Goal: Information Seeking & Learning: Learn about a topic

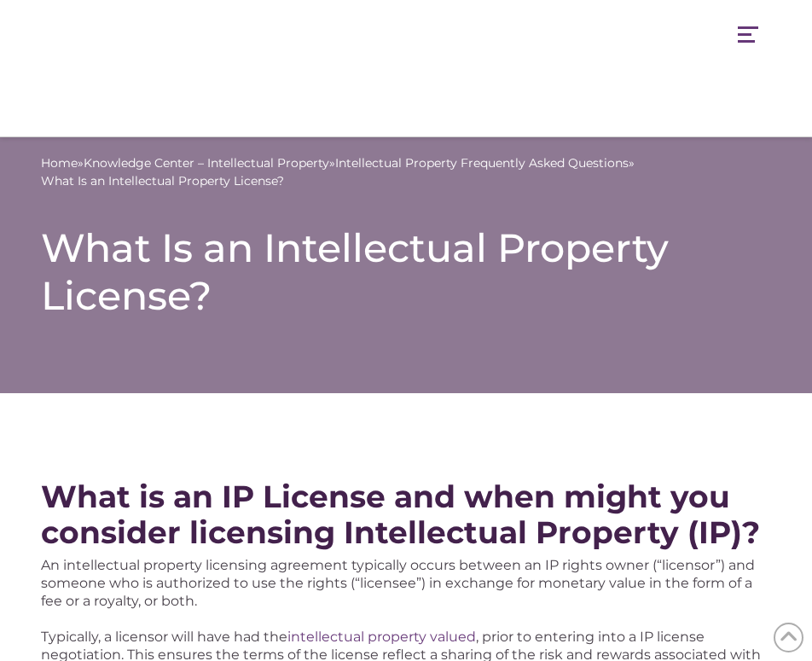
scroll to position [764, 0]
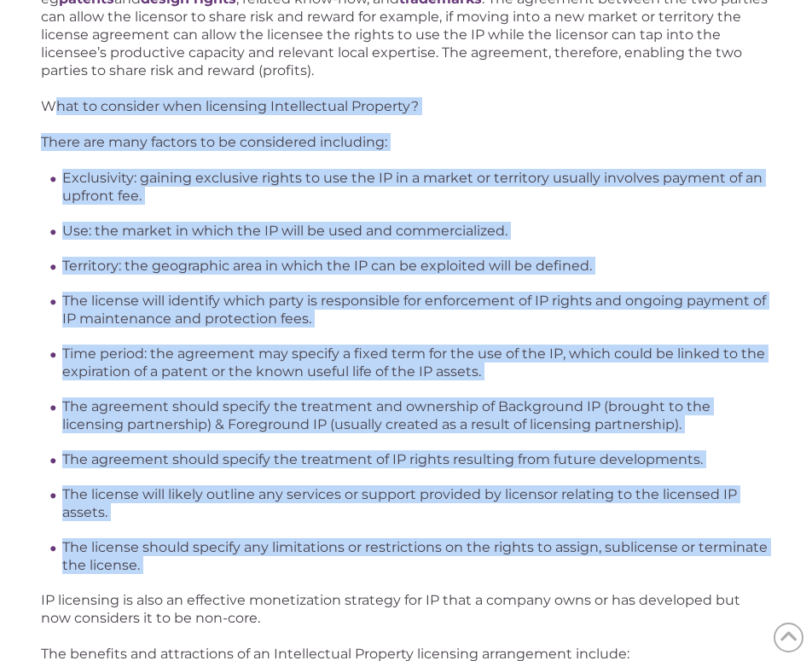
drag, startPoint x: 48, startPoint y: 107, endPoint x: 167, endPoint y: 578, distance: 485.0
copy div "hat to consider when licensing Intellectual Property? There are many factors to…"
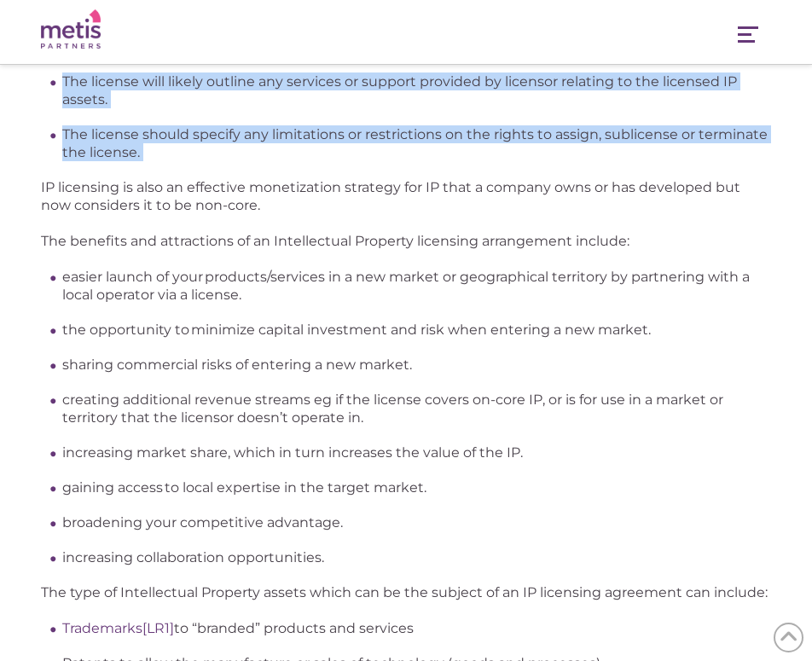
scroll to position [1037, 0]
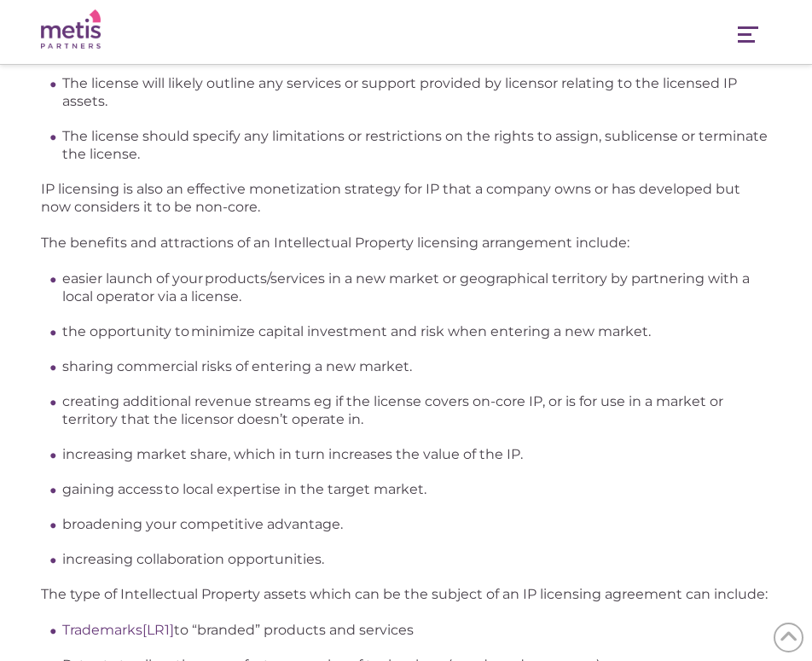
click at [494, 212] on p "IP licensing is also an effective monetization strategy for IP that a company o…" at bounding box center [406, 198] width 731 height 36
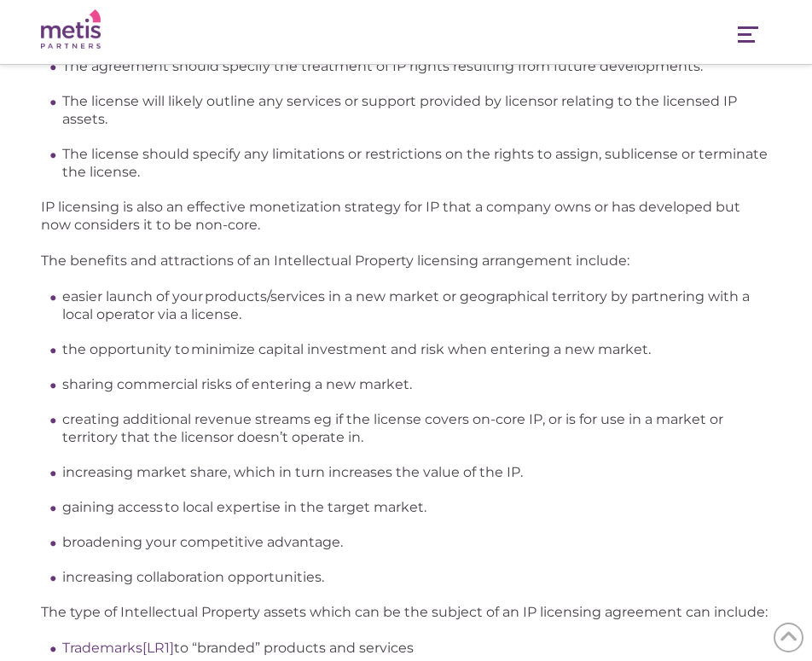
scroll to position [967, 0]
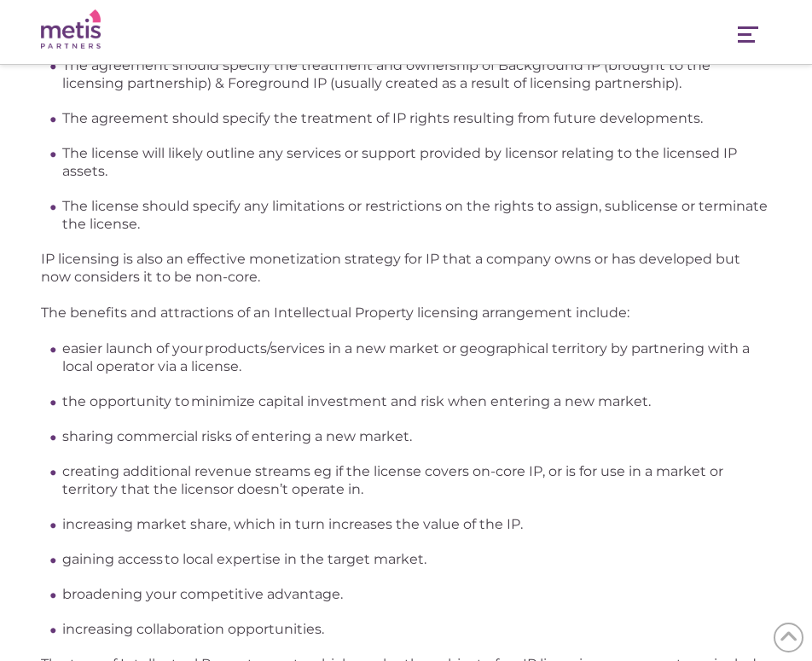
click at [188, 316] on p "The benefits and attractions of an Intellectual Property licensing arrangement …" at bounding box center [406, 313] width 731 height 18
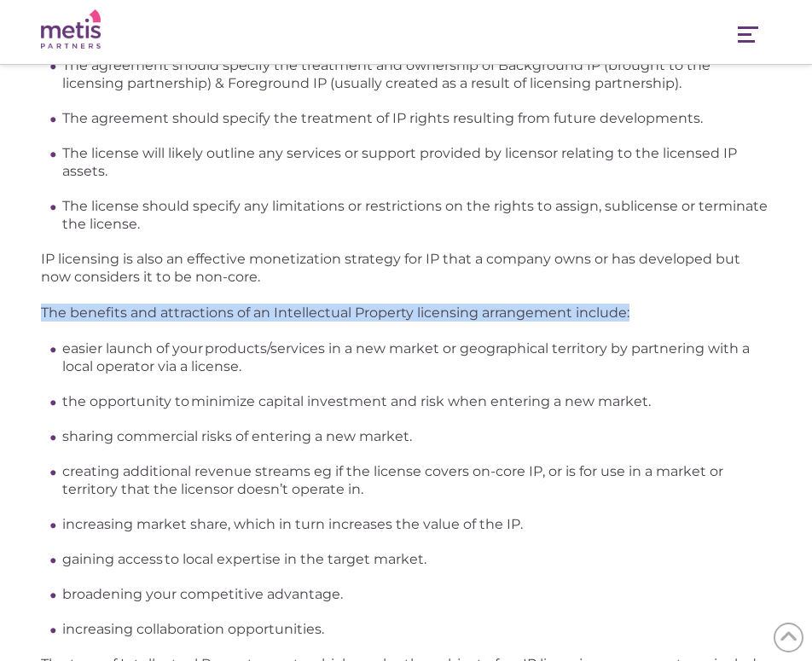
drag, startPoint x: 43, startPoint y: 309, endPoint x: 629, endPoint y: 311, distance: 586.1
click at [629, 311] on p "The benefits and attractions of an Intellectual Property licensing arrangement …" at bounding box center [406, 313] width 731 height 18
copy p "The benefits and attractions of an Intellectual Property licensing arrangement …"
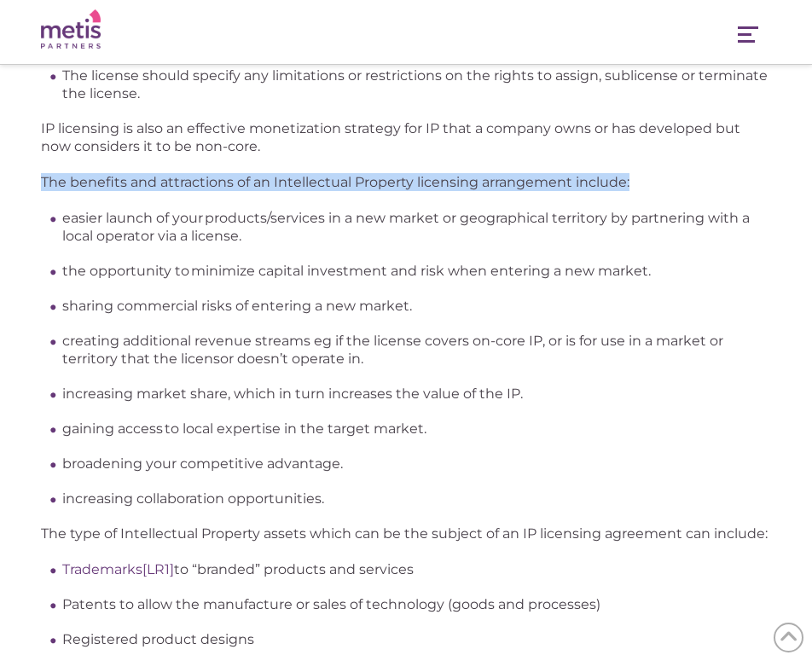
scroll to position [1118, 0]
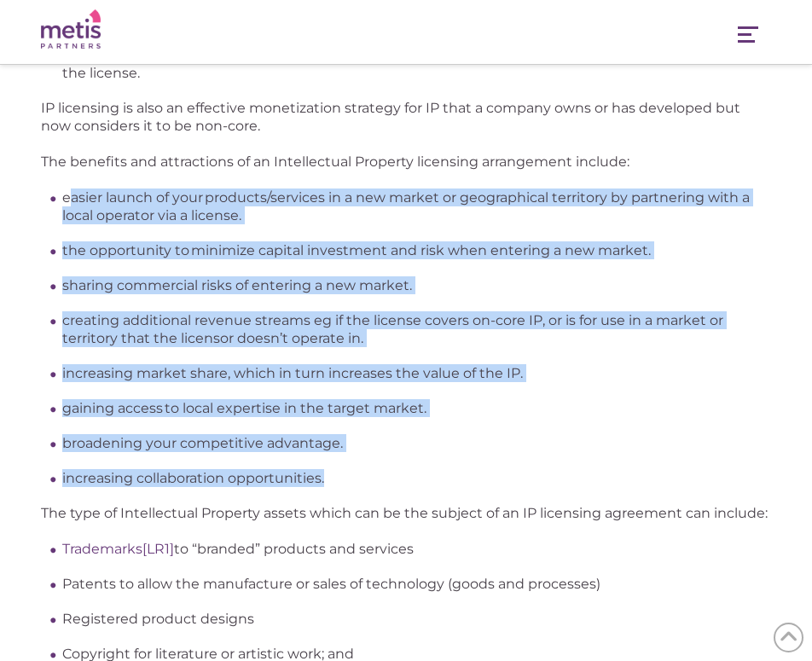
drag, startPoint x: 67, startPoint y: 200, endPoint x: 328, endPoint y: 476, distance: 379.6
click at [328, 475] on ul "easier launch of your products/services in a new market or geographical territo…" at bounding box center [417, 338] width 710 height 299
copy ul "asier launch of your products/services in a new market or geographical territor…"
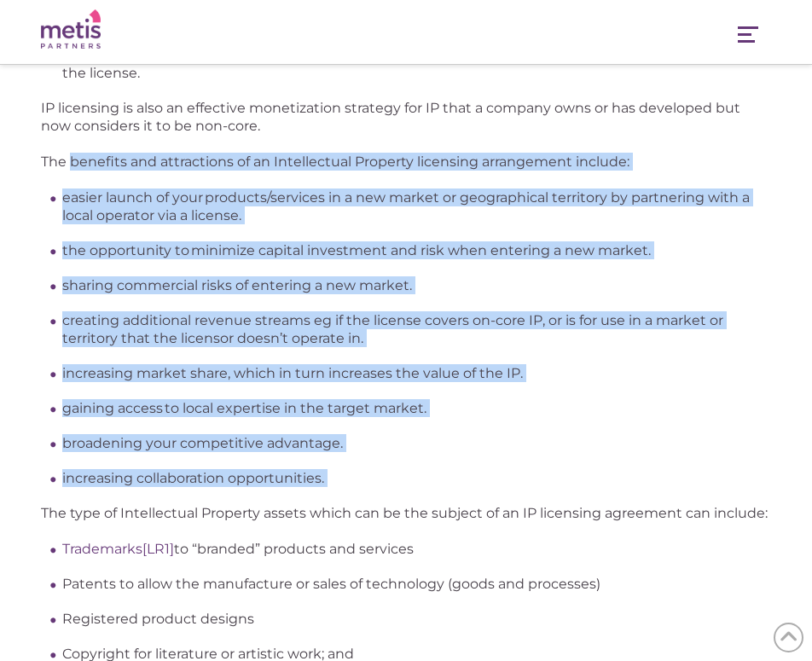
drag, startPoint x: 71, startPoint y: 162, endPoint x: 325, endPoint y: 491, distance: 415.3
click at [325, 491] on div "What is an IP License and when might you consider licensing Intellectual Proper…" at bounding box center [406, 225] width 731 height 2107
copy div "benefits and attractions of an Intellectual Property licensing arrangement incl…"
